Goal: Ask a question

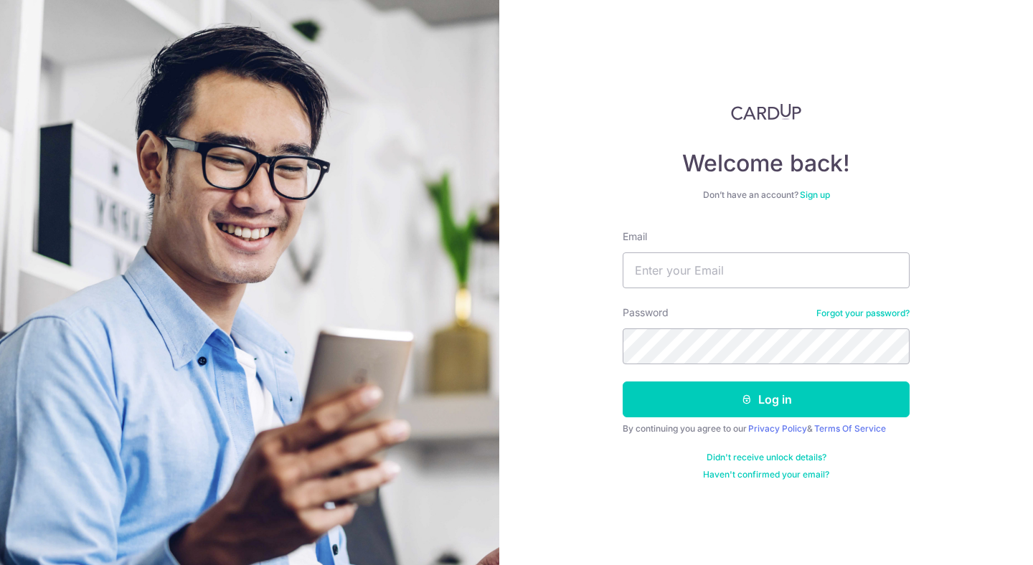
type input "[EMAIL_ADDRESS][DOMAIN_NAME]"
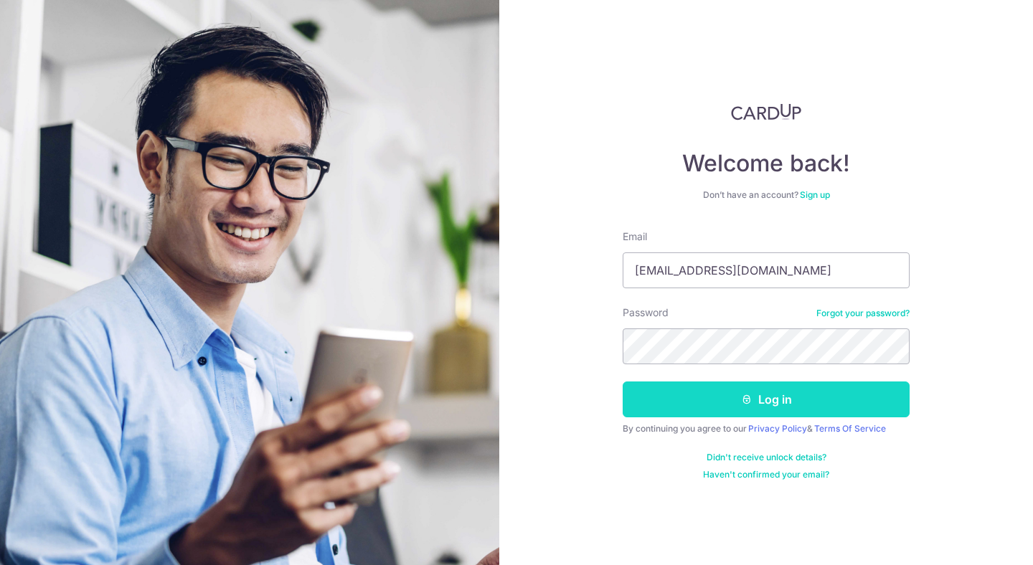
click at [718, 397] on button "Log in" at bounding box center [766, 400] width 287 height 36
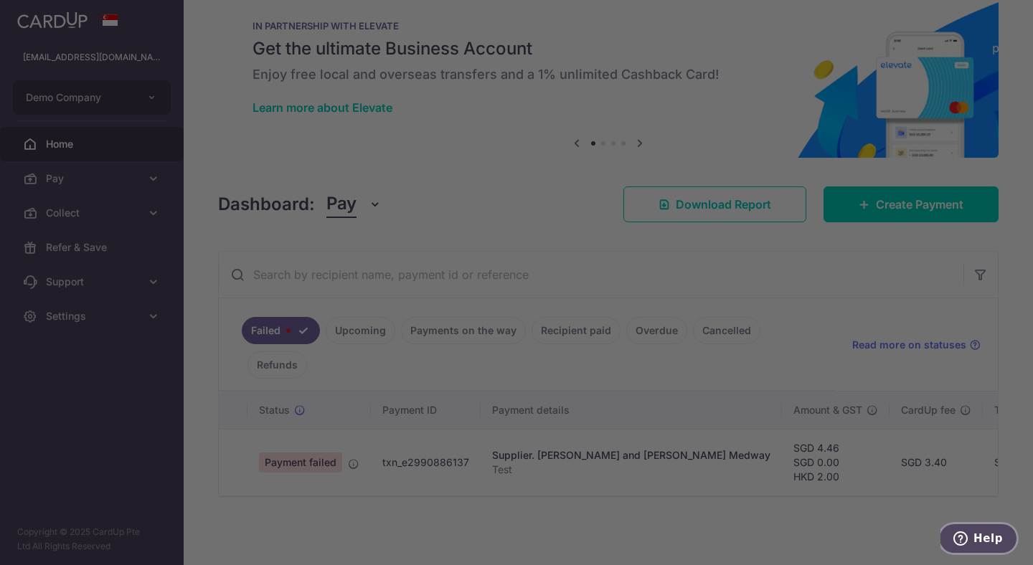
click at [980, 537] on span "Help" at bounding box center [987, 538] width 29 height 13
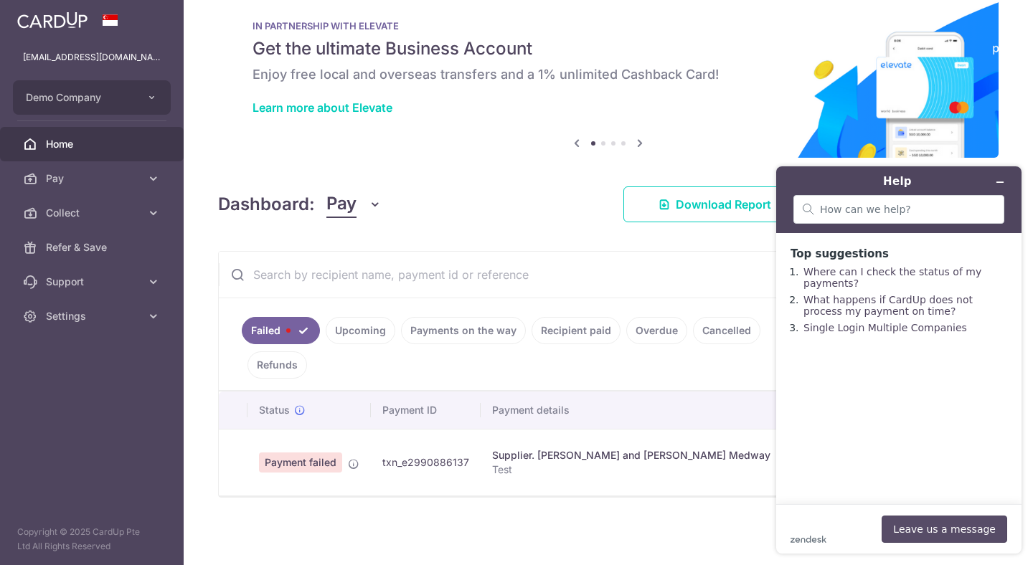
click at [919, 530] on button "Leave us a message" at bounding box center [945, 529] width 126 height 27
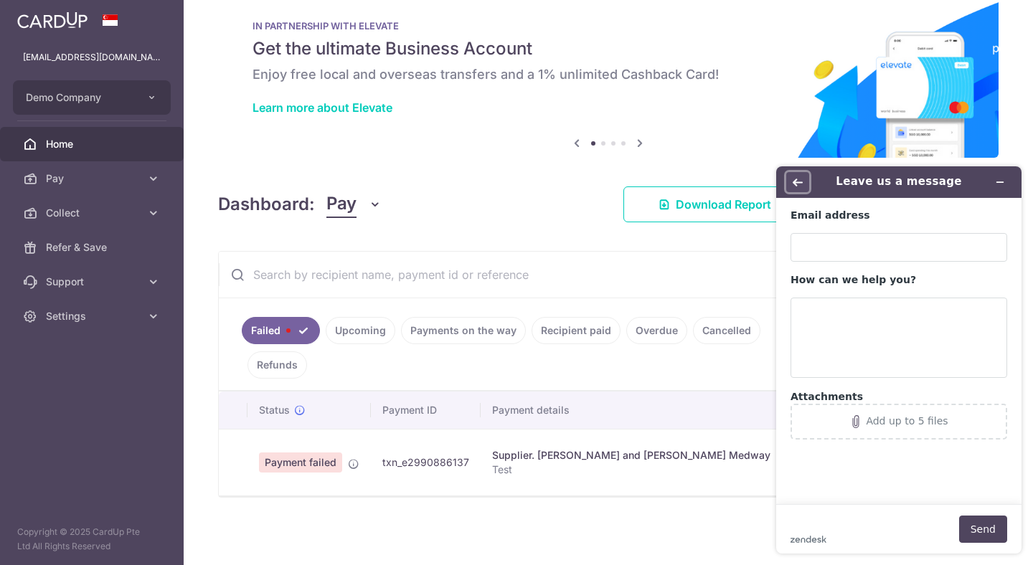
click at [796, 175] on button "Back" at bounding box center [797, 182] width 23 height 20
